Goal: Task Accomplishment & Management: Manage account settings

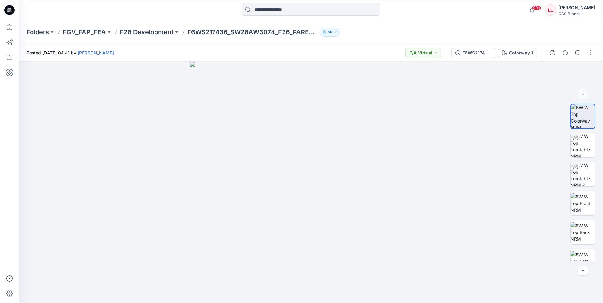
click at [10, 8] on icon at bounding box center [9, 10] width 10 height 10
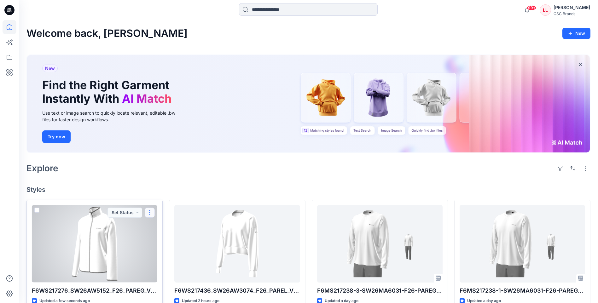
click at [150, 213] on button "button" at bounding box center [150, 213] width 10 height 10
click at [162, 227] on p "Edit" at bounding box center [161, 227] width 8 height 7
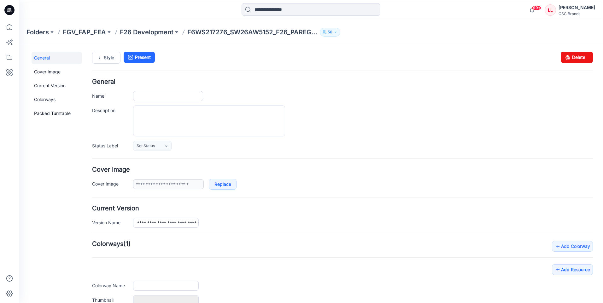
type input "**********"
click at [168, 145] on icon at bounding box center [166, 146] width 5 height 5
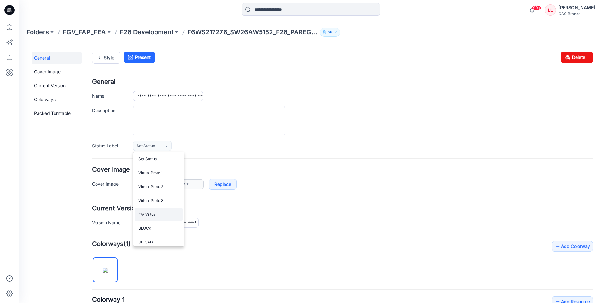
click at [156, 216] on link "F/A Virtual" at bounding box center [159, 214] width 48 height 13
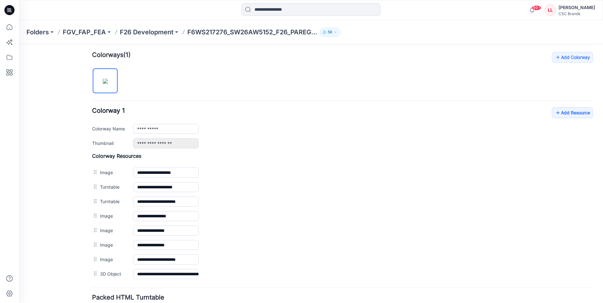
scroll to position [240, 0]
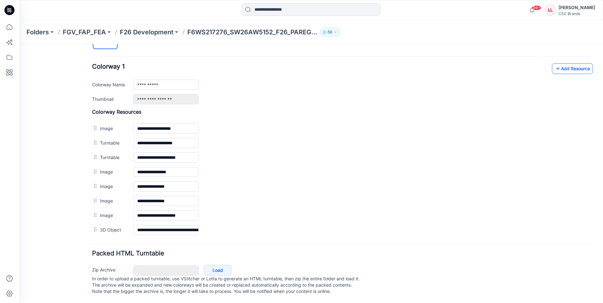
click at [572, 66] on link "Add Resource" at bounding box center [572, 68] width 41 height 11
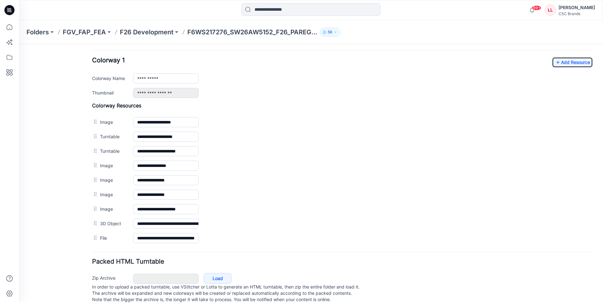
click at [11, 10] on icon at bounding box center [9, 10] width 10 height 10
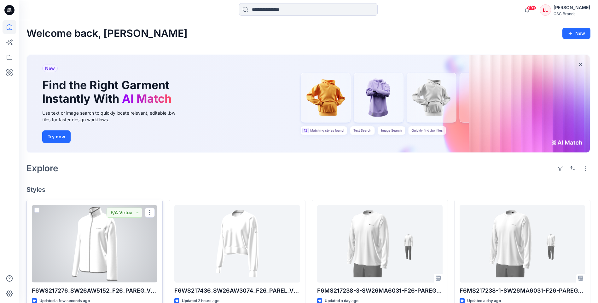
click at [142, 247] on div at bounding box center [94, 243] width 125 height 77
